Goal: Transaction & Acquisition: Purchase product/service

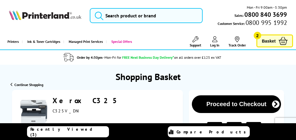
click at [256, 40] on link "Basket 2" at bounding box center [274, 40] width 37 height 13
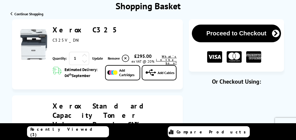
scroll to position [100, 0]
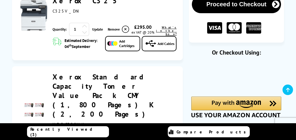
click at [84, 32] on icon at bounding box center [84, 31] width 5 height 5
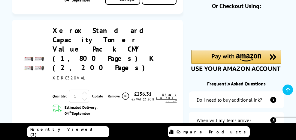
scroll to position [150, 0]
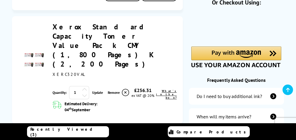
click at [84, 93] on icon at bounding box center [84, 95] width 5 height 5
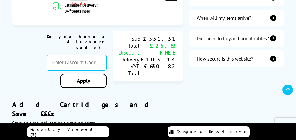
scroll to position [250, 0]
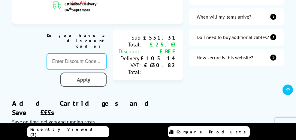
click at [88, 73] on link "Apply" at bounding box center [83, 80] width 46 height 14
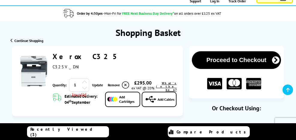
scroll to position [0, 0]
